Goal: Contribute content

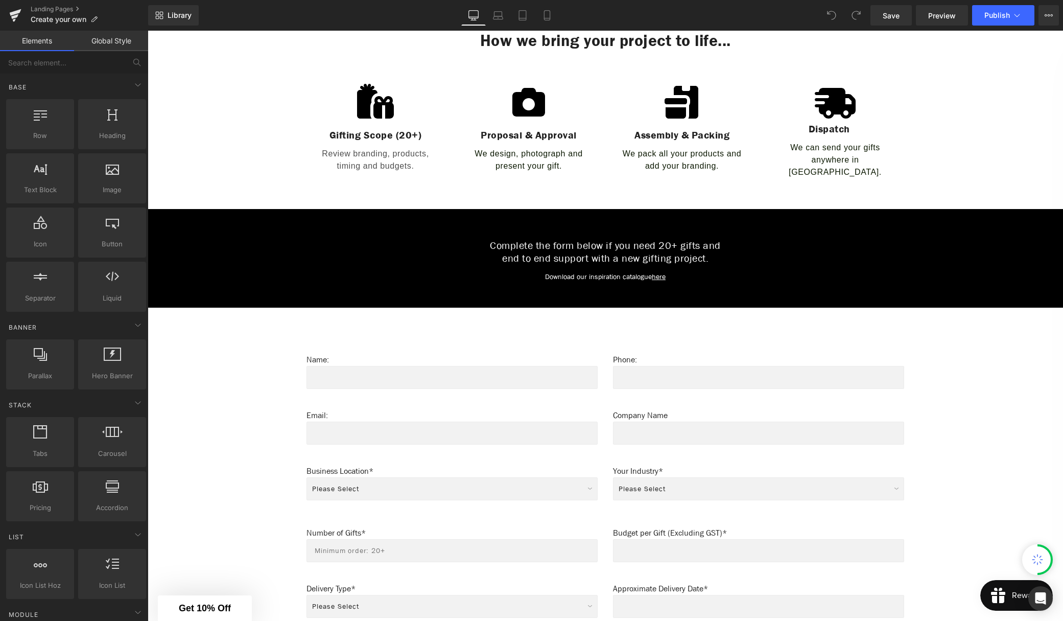
scroll to position [436, 0]
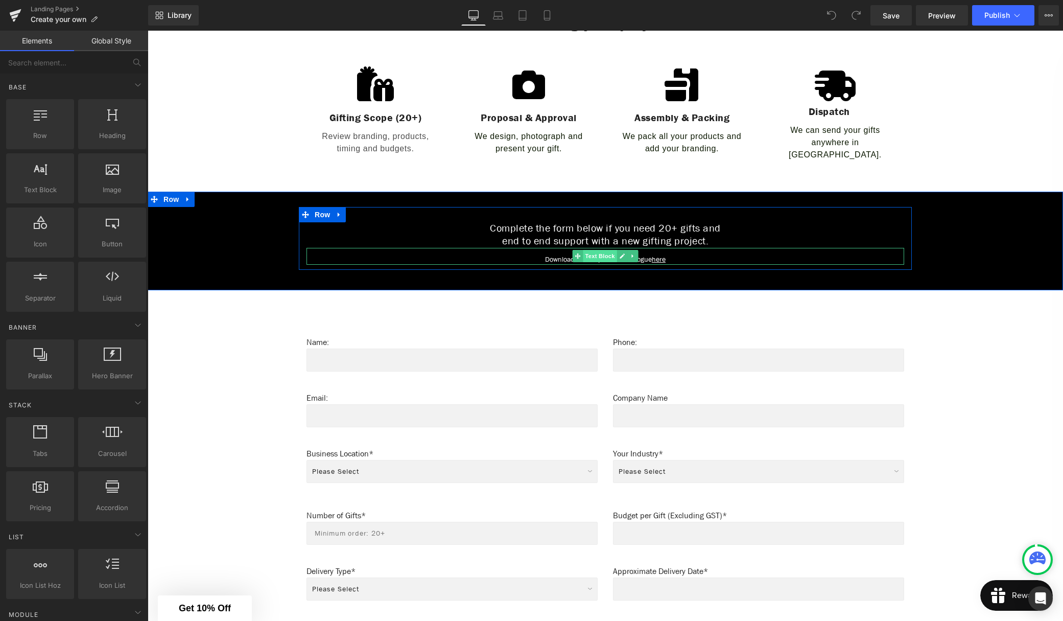
click at [603, 250] on span "Text Block" at bounding box center [600, 256] width 34 height 12
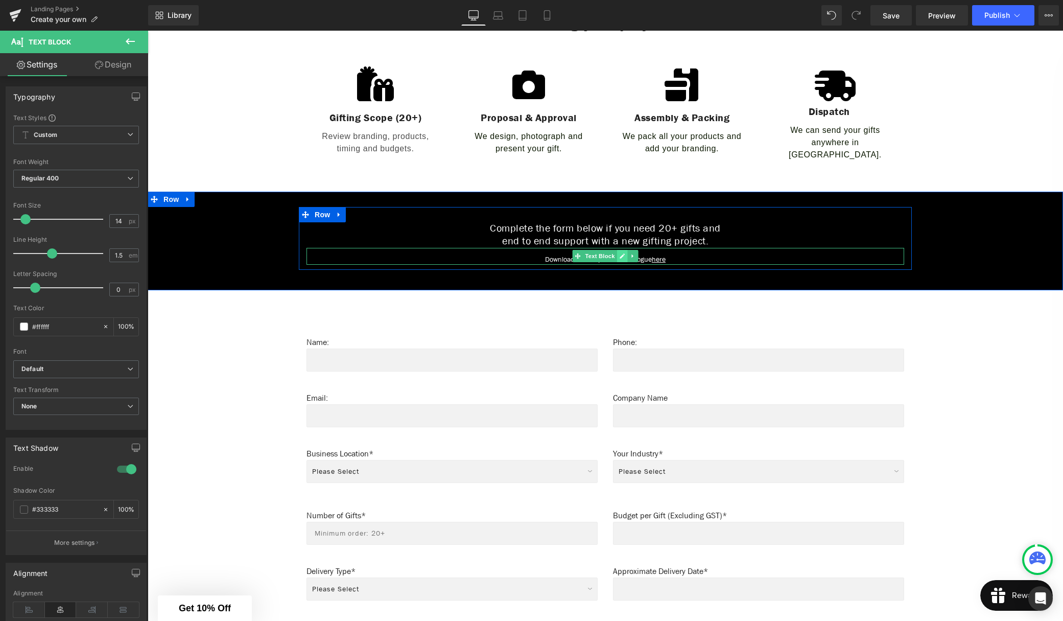
click at [622, 253] on icon at bounding box center [622, 255] width 5 height 5
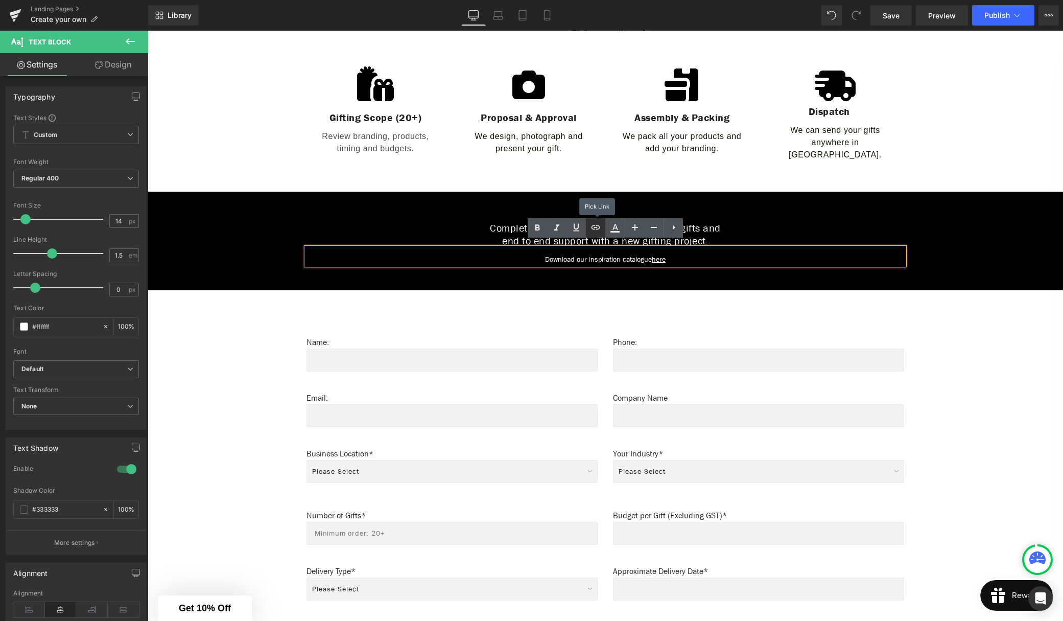
click at [598, 229] on icon at bounding box center [458, 210] width 916 height 99
click at [593, 227] on icon at bounding box center [458, 210] width 916 height 99
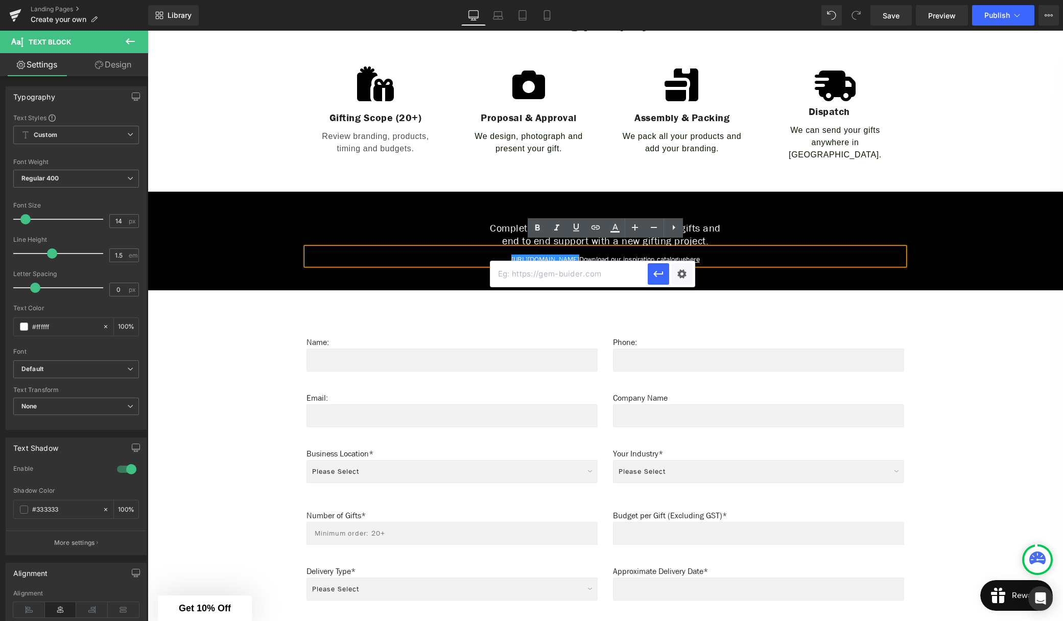
click at [578, 274] on input "text" at bounding box center [569, 274] width 157 height 26
paste input "[URL][DOMAIN_NAME]"
click at [657, 272] on icon "button" at bounding box center [659, 274] width 12 height 12
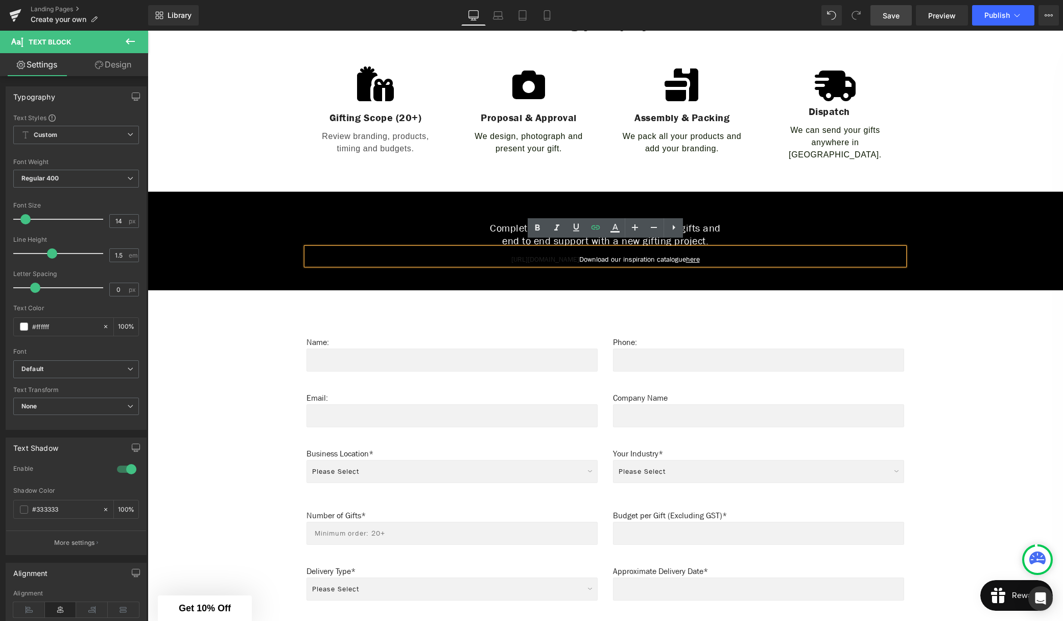
click at [894, 25] on link "Save" at bounding box center [891, 15] width 41 height 20
click at [1003, 16] on span "Publish" at bounding box center [998, 15] width 26 height 8
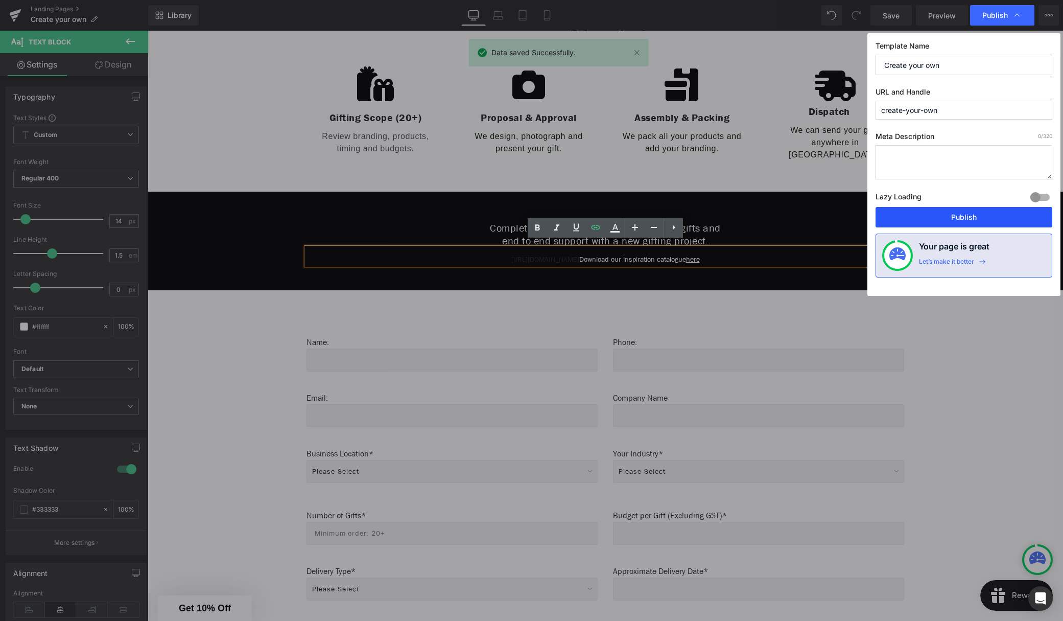
drag, startPoint x: 974, startPoint y: 219, endPoint x: 830, endPoint y: 183, distance: 148.5
click at [974, 219] on button "Publish" at bounding box center [964, 217] width 177 height 20
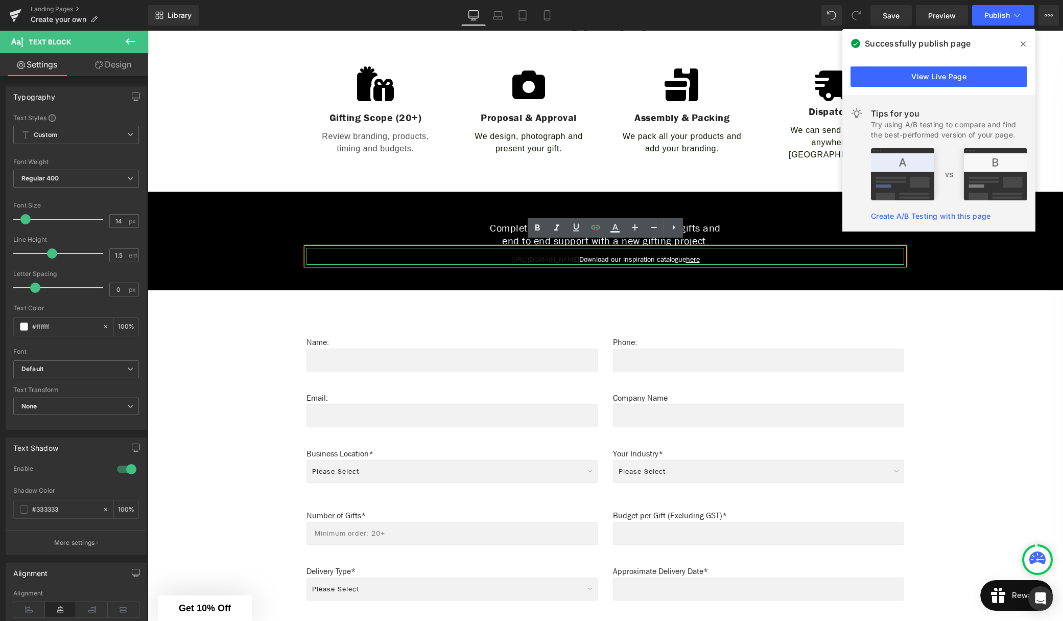
drag, startPoint x: 514, startPoint y: 253, endPoint x: 507, endPoint y: 254, distance: 6.8
click at [514, 254] on link "[URL][DOMAIN_NAME]" at bounding box center [546, 259] width 68 height 10
click at [632, 271] on span "Cancel" at bounding box center [631, 270] width 22 height 9
drag, startPoint x: 710, startPoint y: 254, endPoint x: 697, endPoint y: 253, distance: 12.9
click at [694, 254] on p "[URL][DOMAIN_NAME] Download our inspiration catalogue here" at bounding box center [606, 259] width 598 height 11
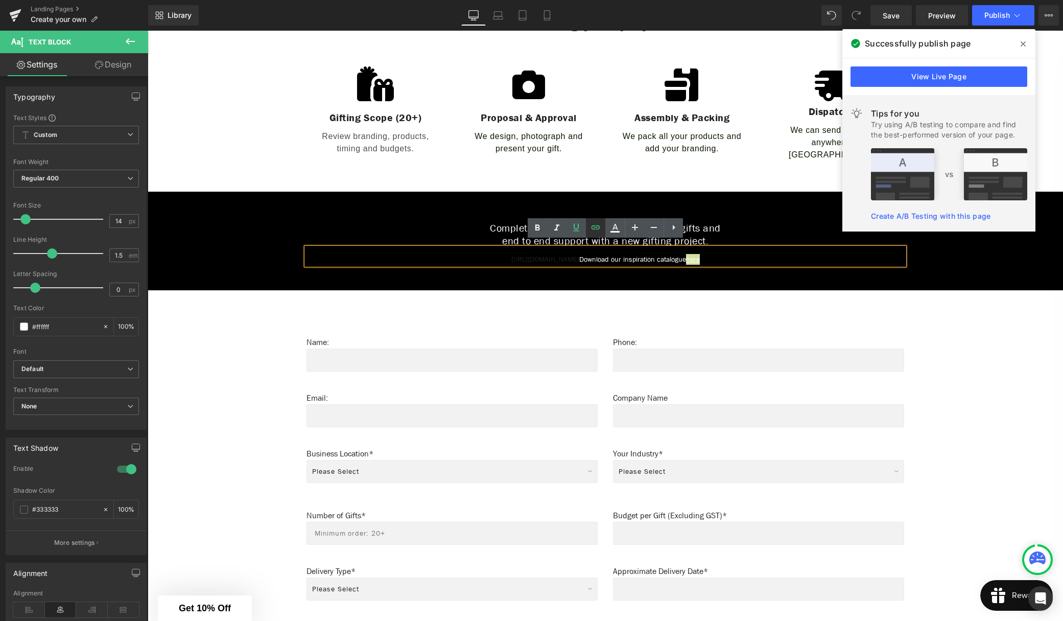
click at [595, 227] on icon at bounding box center [458, 207] width 916 height 63
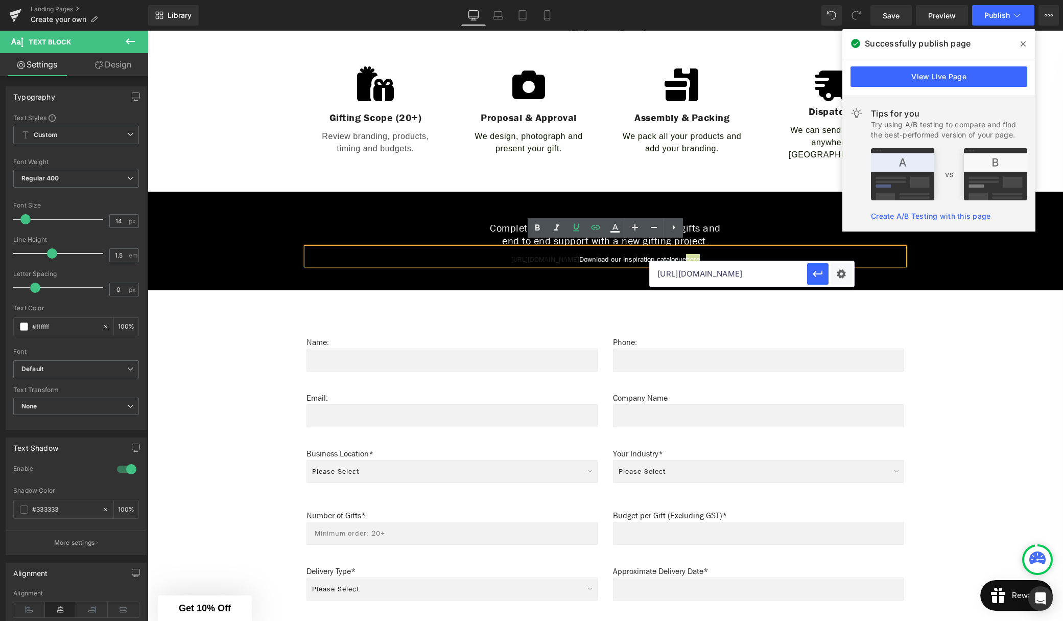
click at [732, 277] on input "[URL][DOMAIN_NAME]" at bounding box center [728, 274] width 157 height 26
drag, startPoint x: 657, startPoint y: 274, endPoint x: 842, endPoint y: 277, distance: 185.5
click at [842, 277] on div "[URL][DOMAIN_NAME]" at bounding box center [752, 274] width 204 height 26
paste input "_1.pdf?v=17563500"
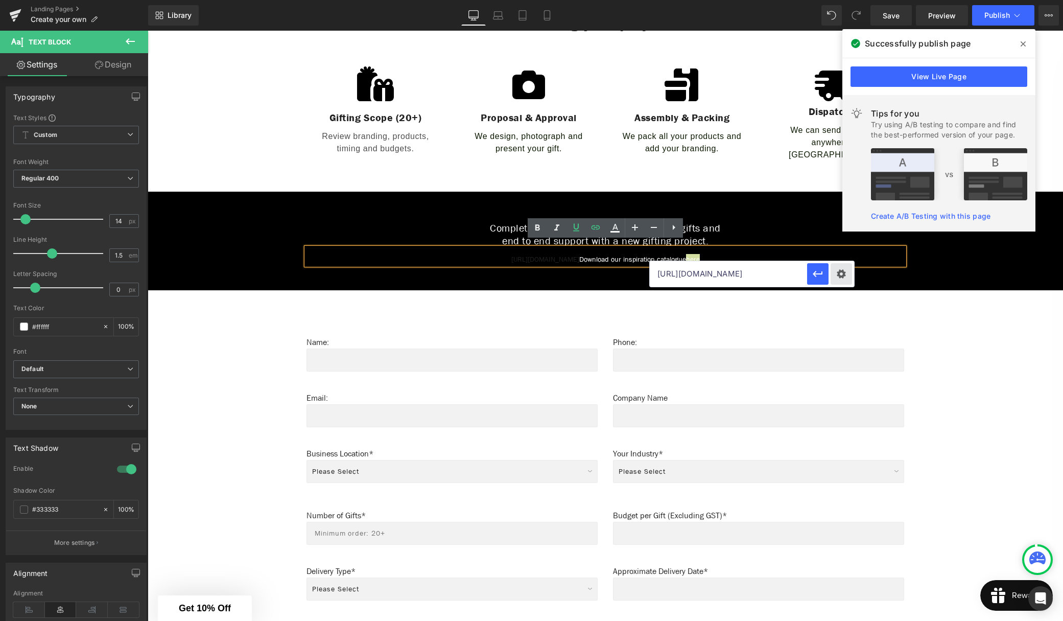
scroll to position [0, 229]
type input "[URL][DOMAIN_NAME]"
click at [816, 275] on icon "button" at bounding box center [818, 274] width 10 height 6
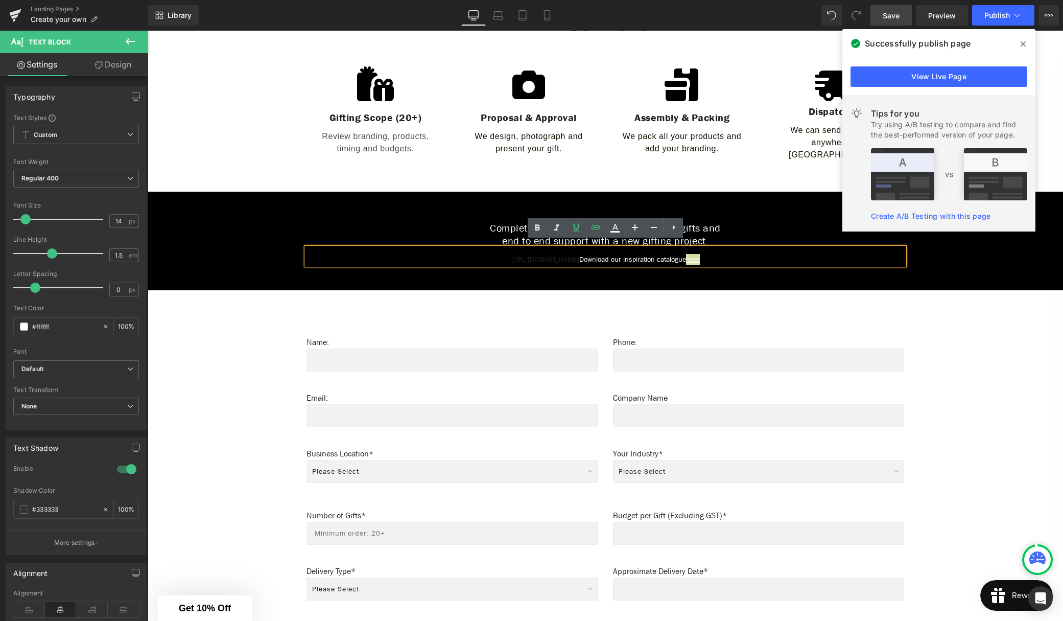
click at [891, 14] on span "Save" at bounding box center [891, 15] width 17 height 11
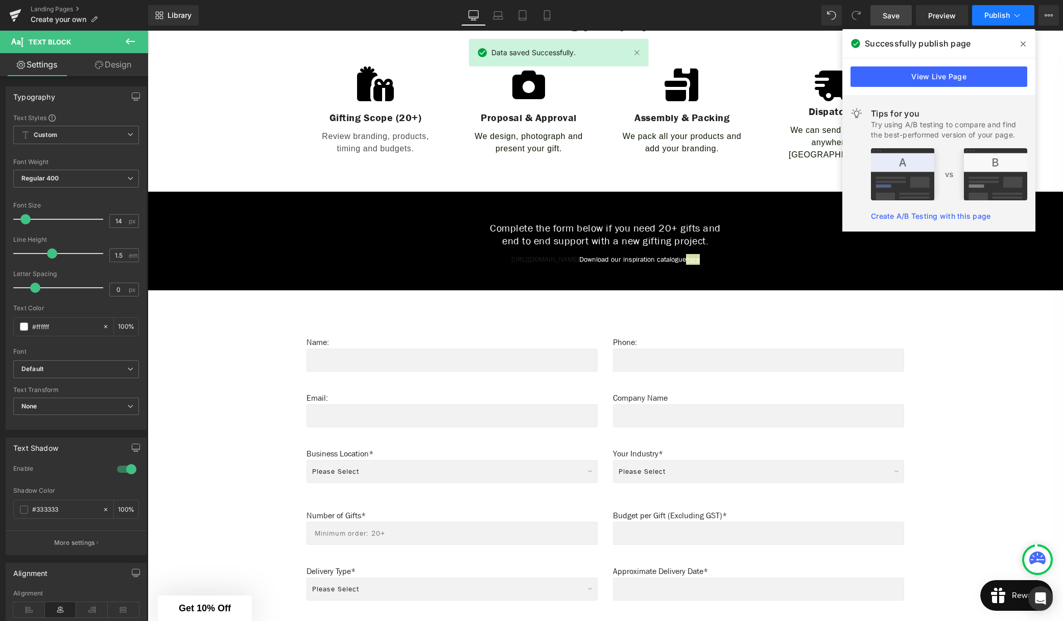
click at [990, 13] on span "Publish" at bounding box center [998, 15] width 26 height 8
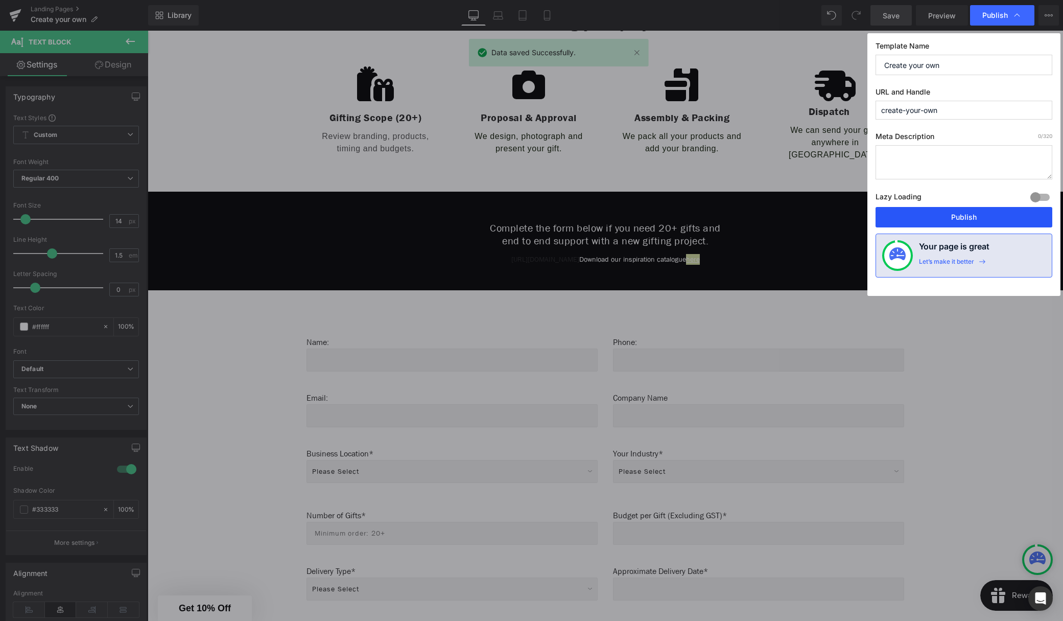
click at [966, 218] on button "Publish" at bounding box center [964, 217] width 177 height 20
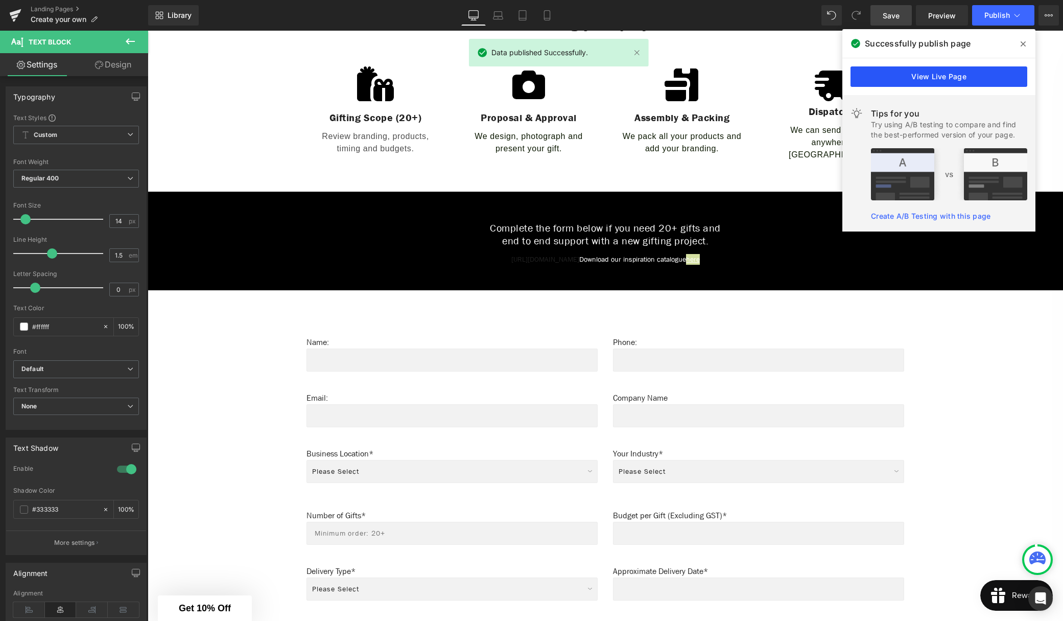
click at [943, 73] on link "View Live Page" at bounding box center [939, 76] width 177 height 20
